Goal: Information Seeking & Learning: Learn about a topic

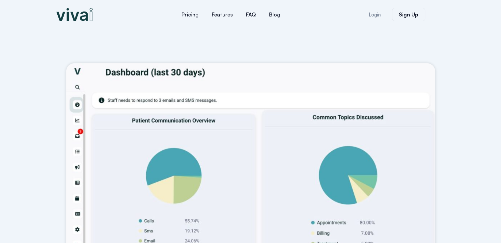
click at [80, 2] on div "Pricing Features FAQ Blog Pricing Features FAQ Blog Features Pricing FAQ Blog L…" at bounding box center [250, 14] width 395 height 29
click at [76, 12] on img at bounding box center [74, 14] width 36 height 13
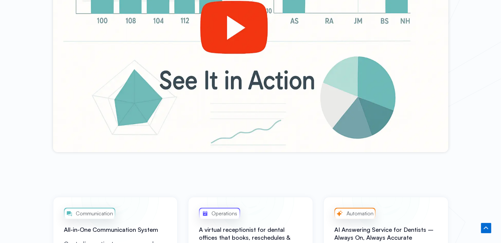
scroll to position [321, 0]
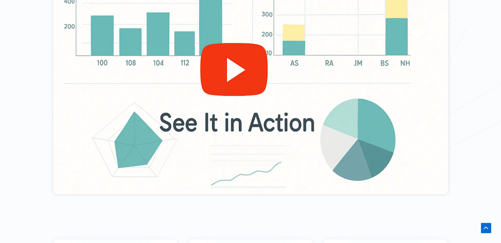
click at [227, 58] on div at bounding box center [250, 83] width 395 height 222
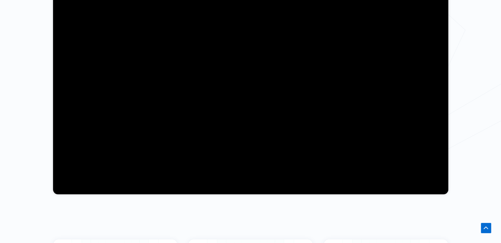
scroll to position [304, 0]
